Goal: Information Seeking & Learning: Learn about a topic

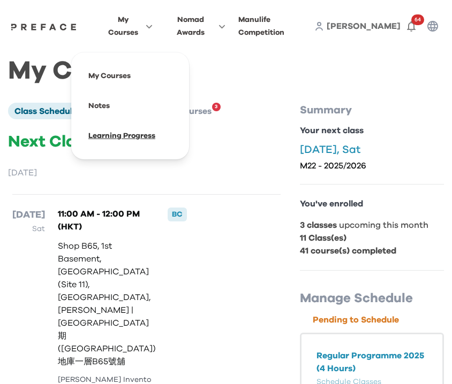
click at [142, 139] on span at bounding box center [130, 136] width 101 height 30
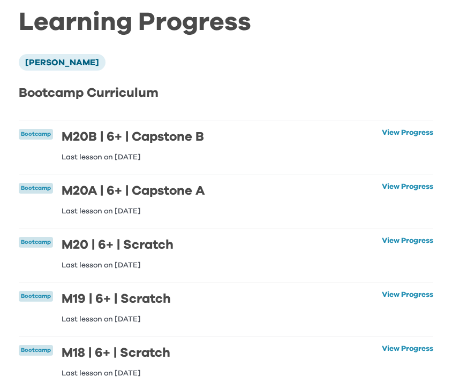
scroll to position [47, 0]
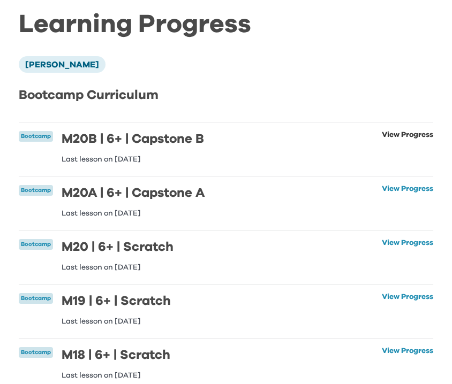
click at [408, 137] on link "View Progress" at bounding box center [407, 147] width 51 height 32
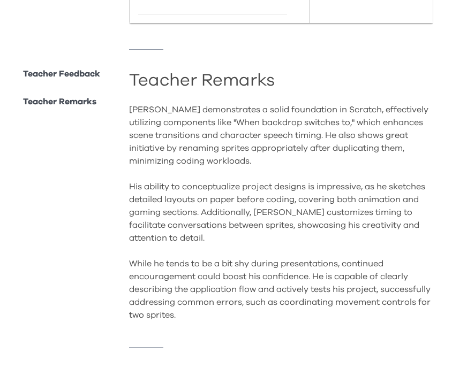
scroll to position [675, 0]
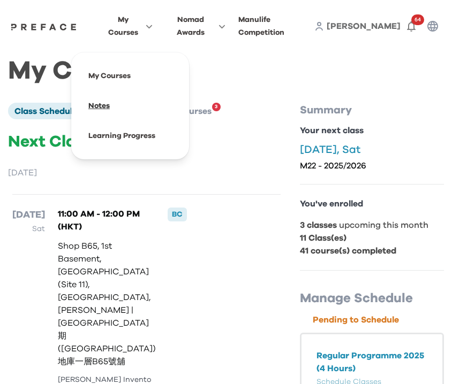
click at [119, 104] on span at bounding box center [130, 106] width 101 height 30
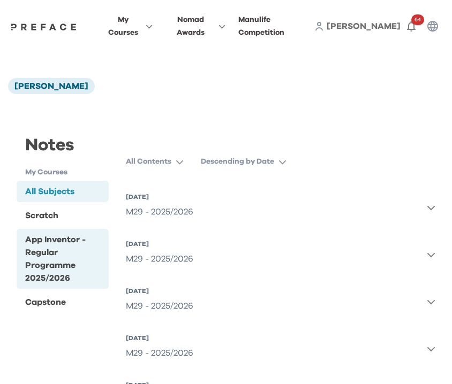
click at [62, 245] on div "App Inventor - Regular Programme 2025/2026" at bounding box center [64, 258] width 79 height 51
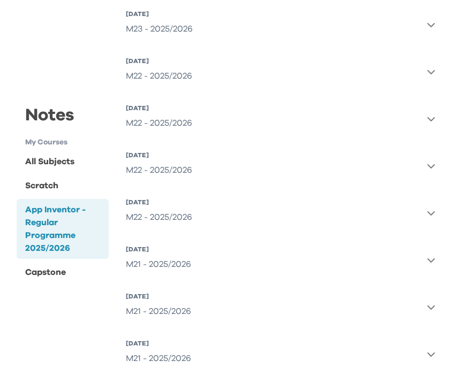
scroll to position [1521, 0]
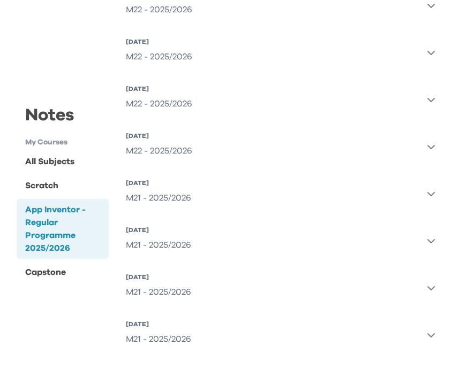
click at [156, 338] on div "M21 - 2025/2026" at bounding box center [158, 339] width 65 height 21
click at [432, 331] on icon "button" at bounding box center [430, 335] width 9 height 9
click at [431, 331] on icon "button" at bounding box center [430, 335] width 9 height 9
click at [428, 286] on icon "button" at bounding box center [430, 288] width 7 height 4
click at [427, 286] on icon "button" at bounding box center [430, 288] width 9 height 9
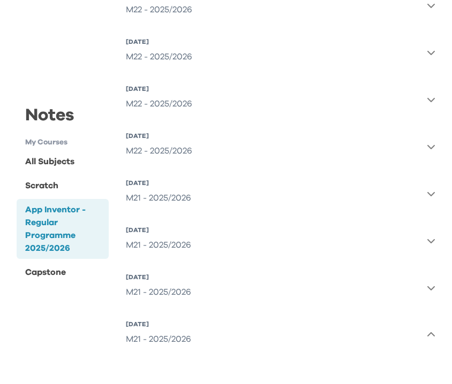
click at [427, 286] on icon "button" at bounding box center [430, 288] width 9 height 9
click at [432, 241] on icon "button" at bounding box center [430, 241] width 7 height 4
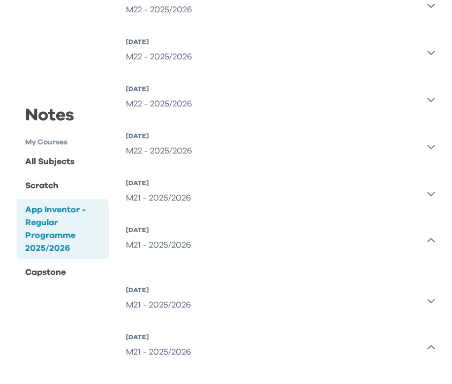
click at [431, 240] on icon "button" at bounding box center [430, 241] width 9 height 9
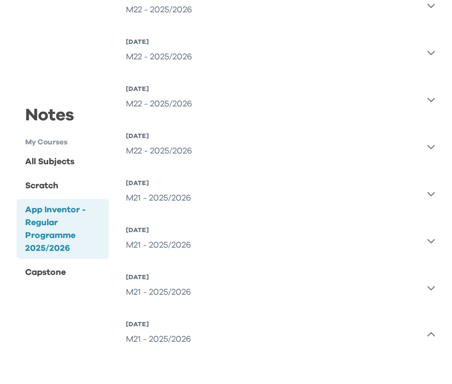
click at [431, 191] on icon "button" at bounding box center [430, 193] width 9 height 9
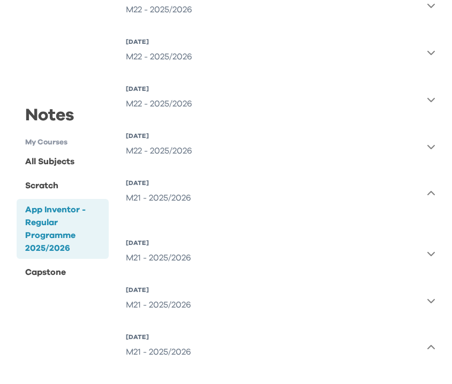
click at [431, 191] on icon "button" at bounding box center [430, 193] width 9 height 9
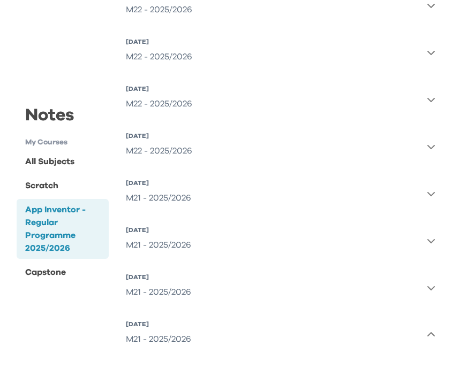
click at [432, 239] on icon "button" at bounding box center [430, 241] width 9 height 9
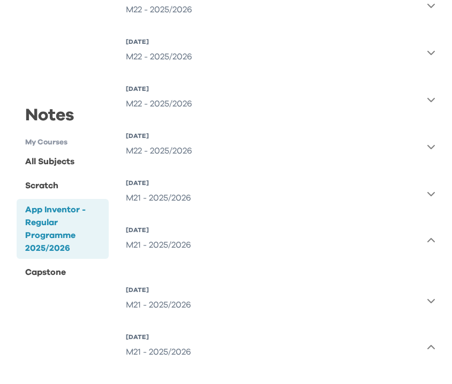
click at [432, 296] on icon "button" at bounding box center [430, 300] width 9 height 9
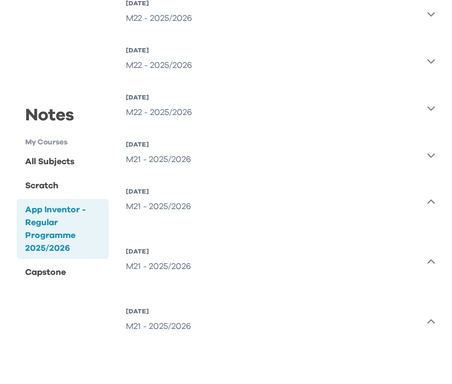
click at [429, 321] on icon "button" at bounding box center [430, 321] width 7 height 4
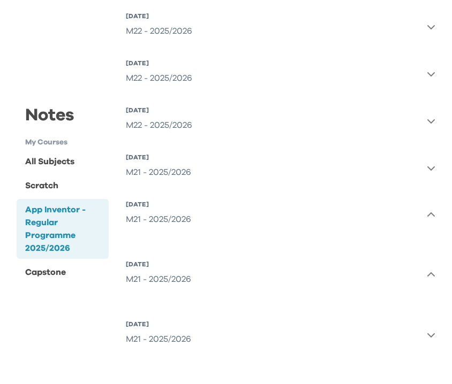
scroll to position [1547, 0]
click at [51, 180] on div "Scratch" at bounding box center [41, 185] width 33 height 13
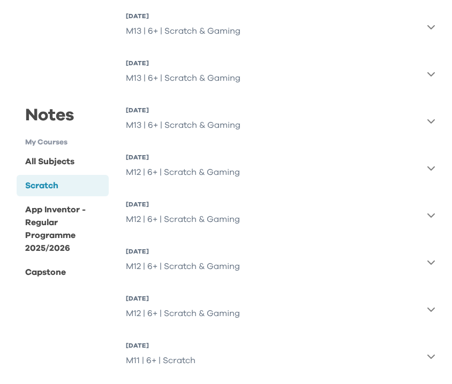
click at [435, 217] on icon "button" at bounding box center [430, 215] width 9 height 9
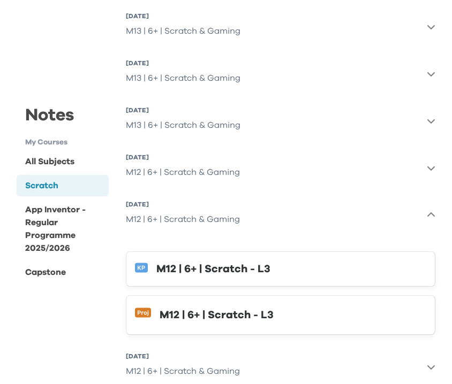
click at [428, 214] on icon "button" at bounding box center [430, 215] width 9 height 9
